Goal: Navigation & Orientation: Find specific page/section

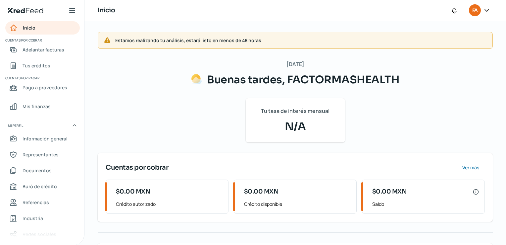
click at [188, 118] on div "Lunes, 13 de octubre 2025 Buenas tardes, FACTORMASHEALTH Tu tasa de interés men…" at bounding box center [295, 185] width 395 height 252
